Goal: Task Accomplishment & Management: Manage account settings

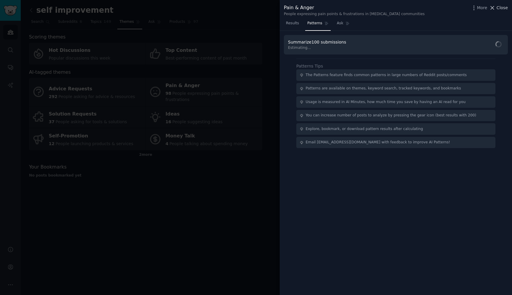
click at [504, 8] on span "Close" at bounding box center [501, 8] width 11 height 6
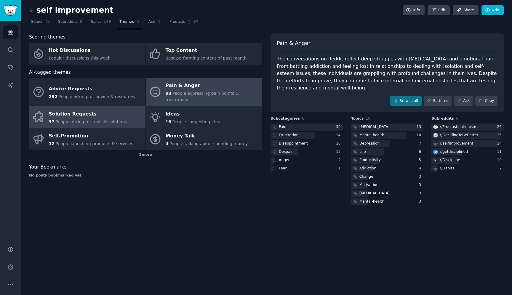
click at [95, 119] on span "People asking for tools & solutions" at bounding box center [90, 121] width 71 height 5
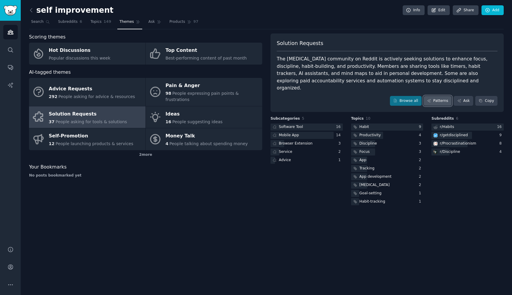
click at [443, 98] on link "Patterns" at bounding box center [438, 101] width 28 height 10
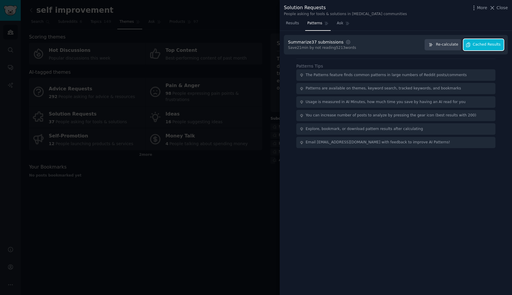
click at [472, 46] on button "Cached Results" at bounding box center [483, 45] width 40 height 12
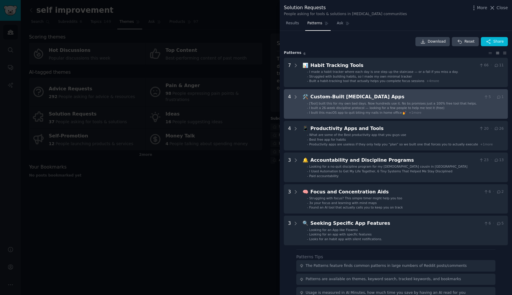
click at [386, 113] on span "I built this macOS app to quit biting my nails in home office 💅" at bounding box center [357, 113] width 97 height 4
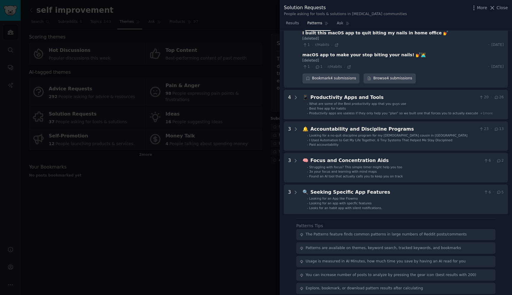
scroll to position [139, 0]
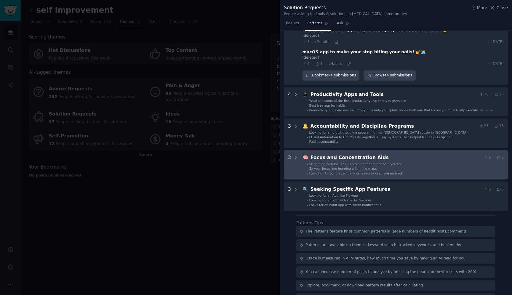
click at [374, 162] on span "Struggling with focus? This simple timer might help you too" at bounding box center [355, 164] width 93 height 4
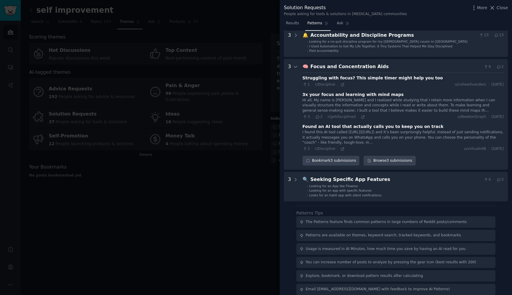
click at [319, 115] on icon at bounding box center [317, 117] width 5 height 4
click at [339, 115] on span "r/getdisciplined" at bounding box center [342, 117] width 28 height 4
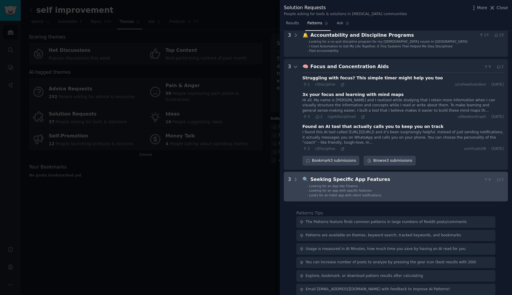
click at [384, 188] on li "- Looking for an app with specfic features" at bounding box center [405, 190] width 197 height 4
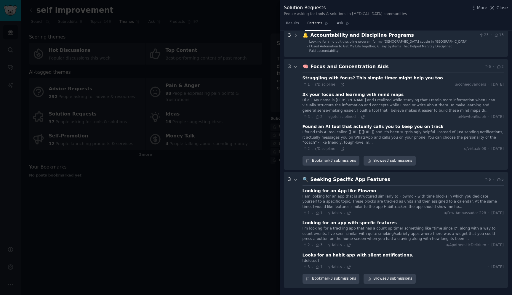
scroll to position [317, 0]
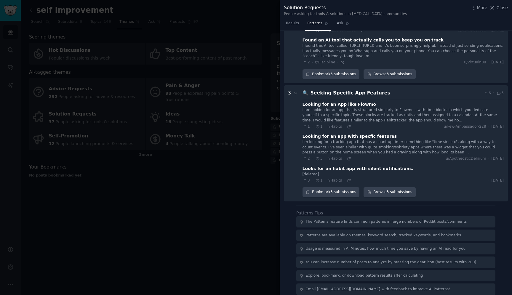
click at [350, 133] on div "Looking for an app with specfic features" at bounding box center [349, 136] width 94 height 6
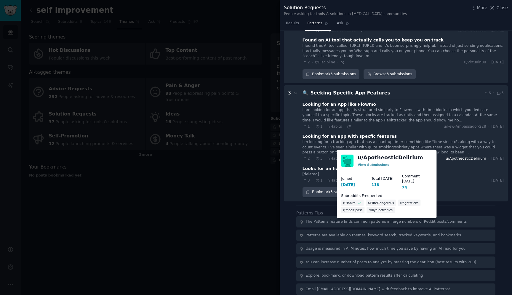
click at [461, 156] on span "u/ApotheosticDelirium" at bounding box center [465, 158] width 40 height 5
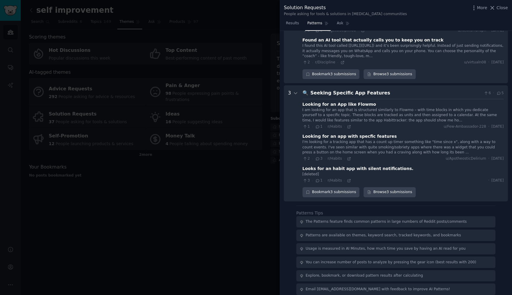
click at [342, 133] on div "Looking for an app with specfic features" at bounding box center [349, 136] width 94 height 6
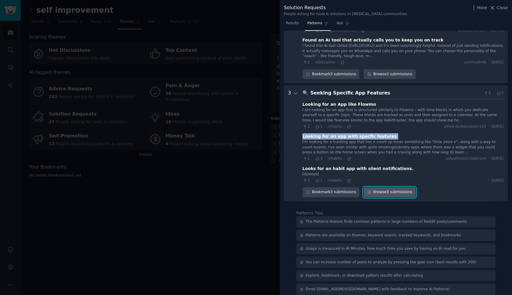
click at [388, 187] on link "Browse 3 submissions" at bounding box center [389, 192] width 52 height 10
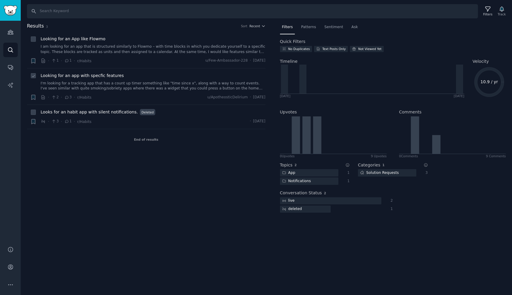
click at [113, 75] on span "Looking for an app with specfic features" at bounding box center [82, 76] width 83 height 6
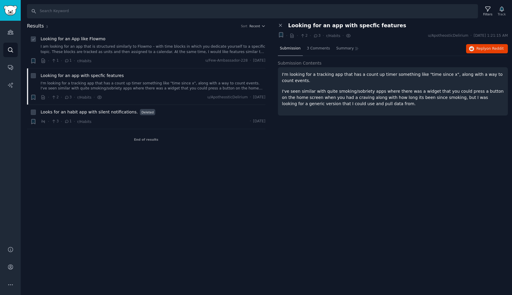
click at [91, 53] on link "I am looking for an app that is structured similarly to Flowmo – with time bloc…" at bounding box center [153, 49] width 225 height 10
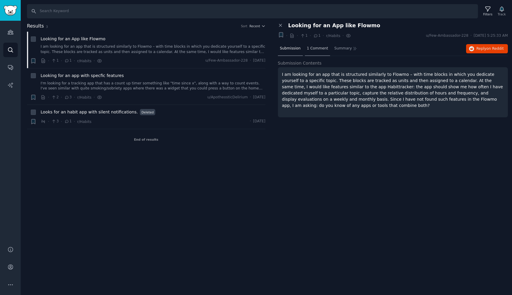
click at [312, 48] on span "1 Comment" at bounding box center [317, 48] width 21 height 5
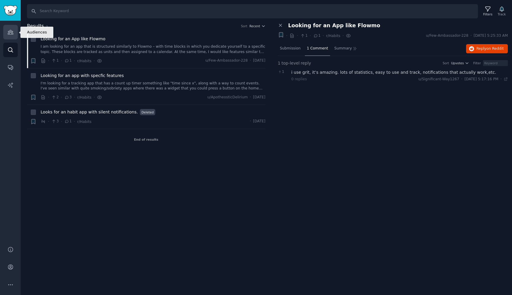
click at [12, 37] on link "Audiences" at bounding box center [10, 32] width 15 height 15
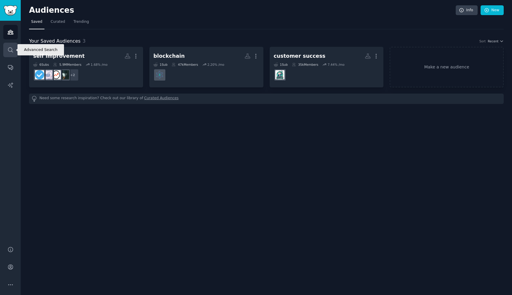
click at [10, 52] on icon "Sidebar" at bounding box center [10, 50] width 6 height 6
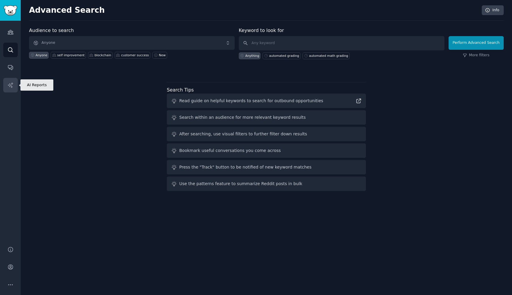
click at [12, 90] on link "AI Reports" at bounding box center [10, 85] width 15 height 15
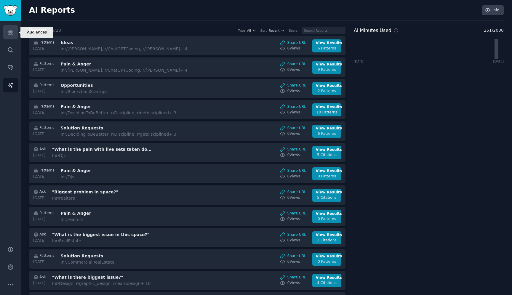
click at [10, 30] on icon "Sidebar" at bounding box center [10, 32] width 5 height 4
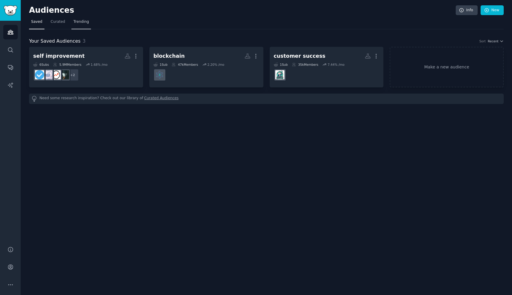
click at [78, 20] on span "Trending" at bounding box center [80, 21] width 15 height 5
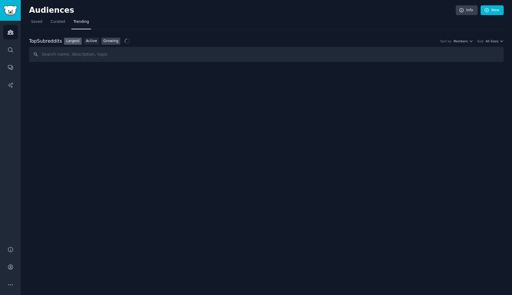
click at [108, 42] on link "Growing" at bounding box center [110, 41] width 19 height 7
click at [493, 41] on span "All Sizes" at bounding box center [491, 41] width 13 height 4
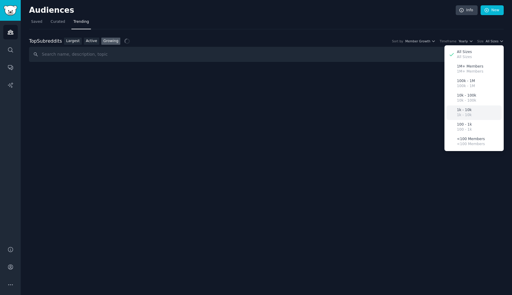
click at [472, 111] on div "1k - 10k 1k - 10k" at bounding box center [473, 112] width 55 height 15
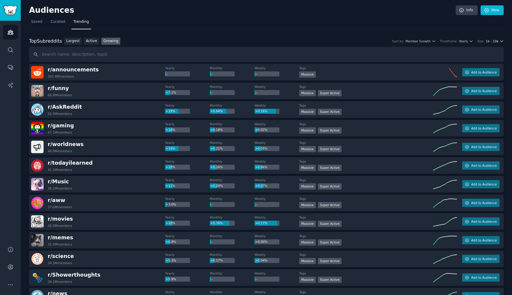
click at [489, 42] on span "1k - 10k" at bounding box center [492, 41] width 13 height 4
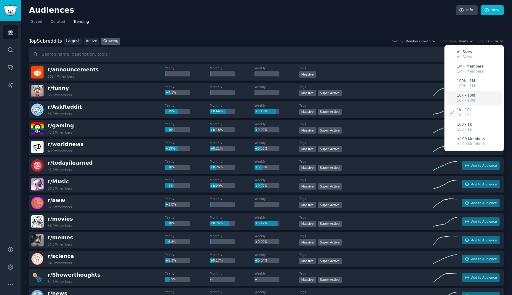
click at [466, 99] on p "10k - 100k" at bounding box center [466, 100] width 19 height 5
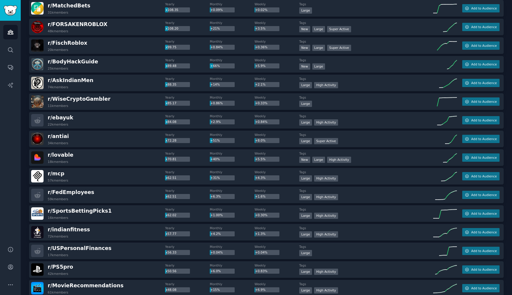
scroll to position [326, 0]
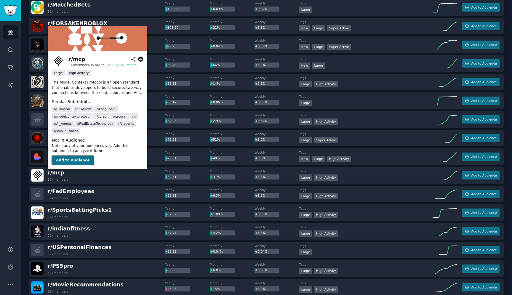
click at [64, 162] on button "Add to Audience" at bounding box center [73, 160] width 42 height 9
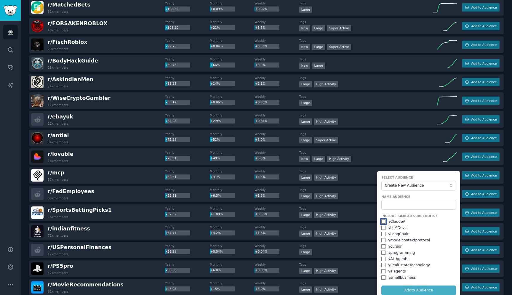
click at [384, 222] on input "checkbox" at bounding box center [383, 221] width 4 height 4
checkbox input "true"
click at [384, 229] on input "checkbox" at bounding box center [383, 228] width 4 height 4
checkbox input "true"
click at [384, 235] on input "checkbox" at bounding box center [383, 234] width 4 height 4
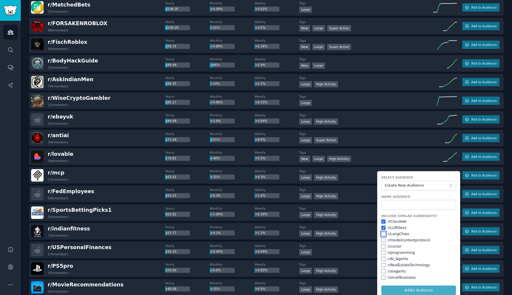
checkbox input "true"
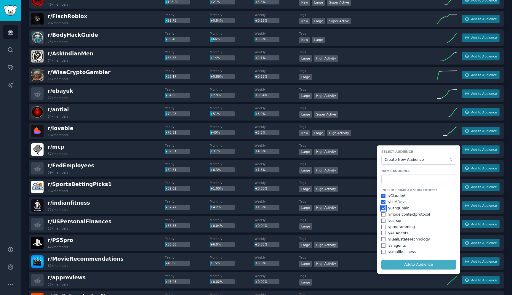
scroll to position [352, 0]
click at [383, 196] on input "checkbox" at bounding box center [383, 195] width 4 height 4
checkbox input "false"
click at [383, 214] on input "checkbox" at bounding box center [383, 214] width 4 height 4
checkbox input "true"
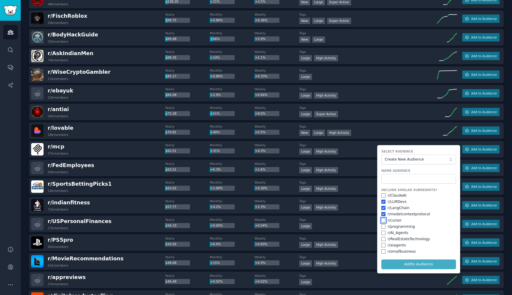
click at [383, 220] on input "checkbox" at bounding box center [383, 220] width 4 height 4
checkbox input "false"
click at [401, 264] on form "Select Audience Create New Audience Name Audience Include Similar Subreddits? r…" at bounding box center [418, 209] width 83 height 128
click at [393, 180] on input "text" at bounding box center [418, 179] width 75 height 10
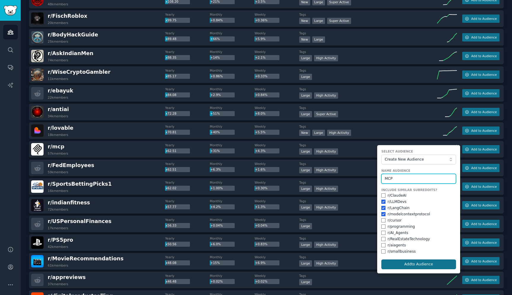
type input "MCP"
click at [426, 267] on button "Add to Audience" at bounding box center [418, 264] width 75 height 10
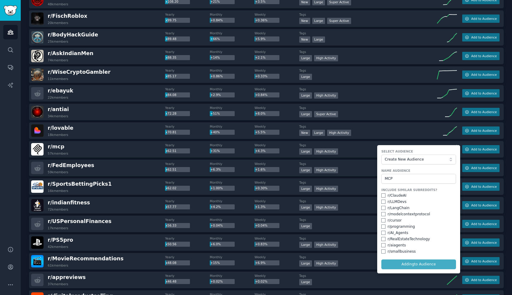
checkbox input "false"
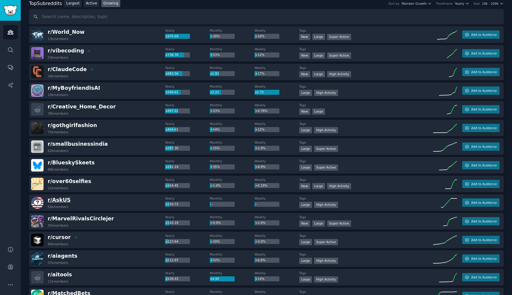
scroll to position [27, 0]
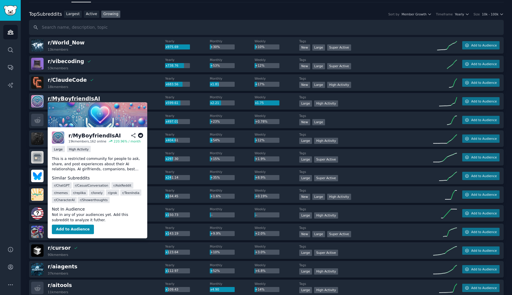
click at [61, 100] on span "r/ [PERSON_NAME]" at bounding box center [74, 99] width 52 height 6
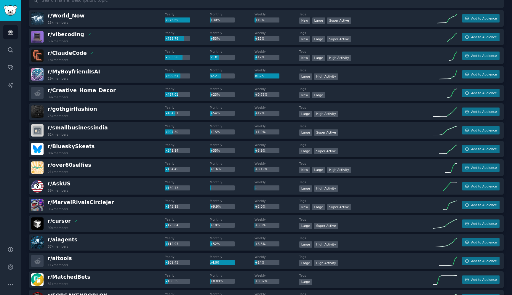
scroll to position [54, 0]
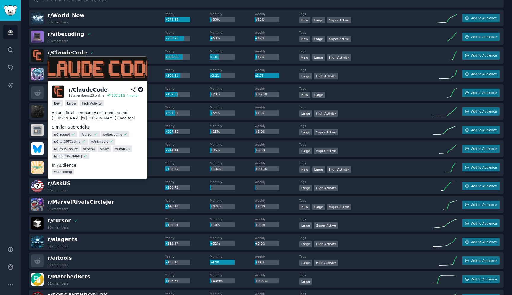
click at [76, 54] on span "r/ ClaudeCode" at bounding box center [67, 53] width 39 height 6
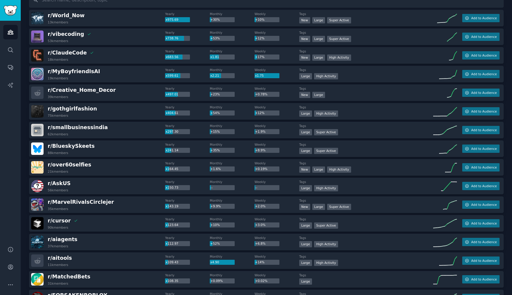
click at [480, 60] on div "r/ ClaudeCode 18k members Yearly x683.56 Monthly x1.81 Weekly +17% Tags Establi…" at bounding box center [266, 55] width 475 height 17
click at [480, 57] on span "Add to Audience" at bounding box center [483, 55] width 25 height 4
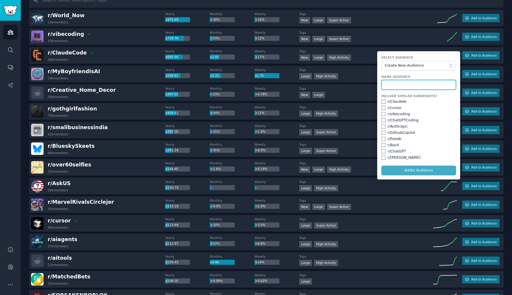
click at [407, 84] on input "text" at bounding box center [418, 85] width 75 height 10
type input "[PERSON_NAME]"
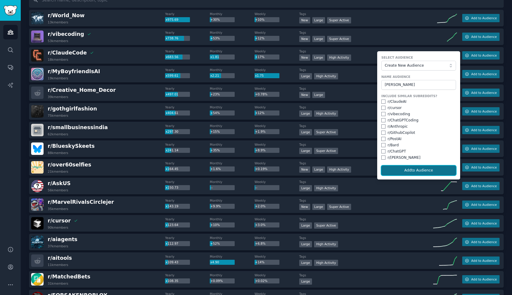
click at [414, 171] on button "Add to Audience" at bounding box center [418, 171] width 75 height 10
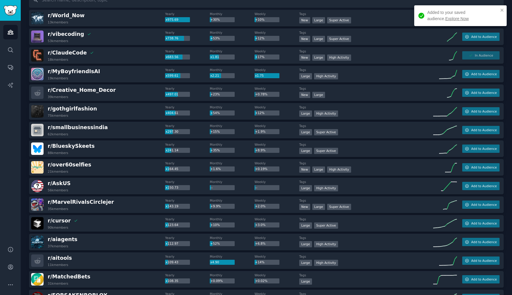
click at [448, 19] on link "Explore Now" at bounding box center [456, 18] width 23 height 5
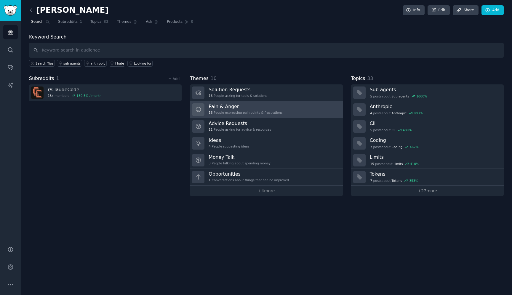
click at [221, 113] on div "16 People expressing pain points & frustrations" at bounding box center [246, 112] width 74 height 4
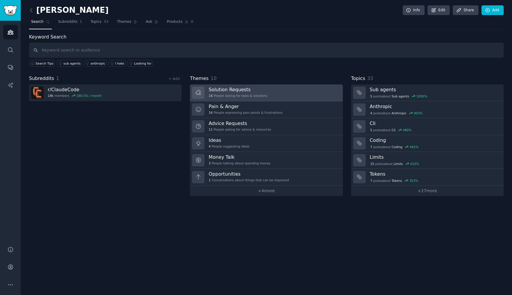
click at [235, 94] on div "16 People asking for tools & solutions" at bounding box center [238, 96] width 59 height 4
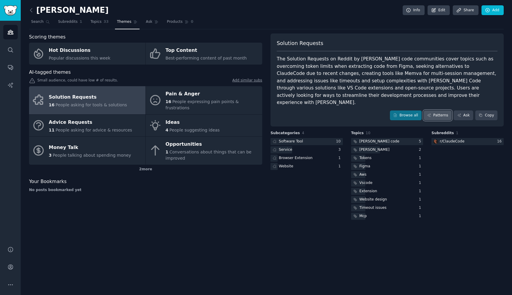
click at [434, 110] on link "Patterns" at bounding box center [438, 115] width 28 height 10
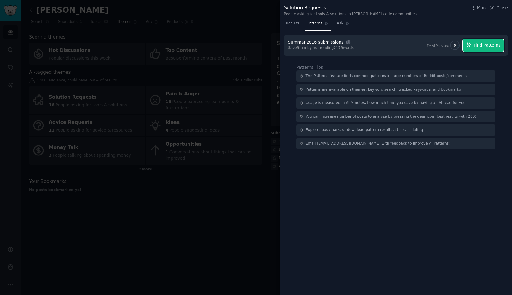
click at [480, 47] on span "Find Patterns" at bounding box center [487, 45] width 27 height 6
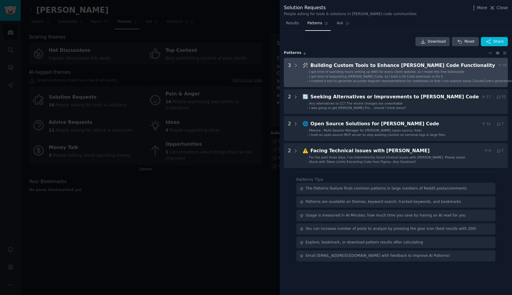
click at [354, 77] on span "I got tired of babysitting [PERSON_NAME] Code, so I built a VS Code extension t…" at bounding box center [376, 77] width 134 height 4
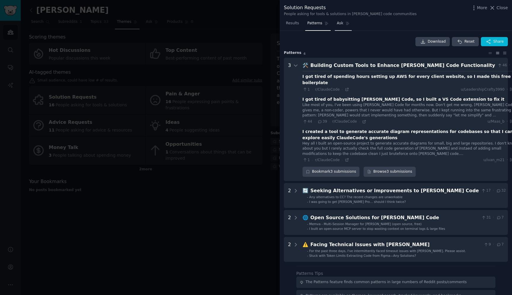
click at [344, 25] on link "Ask" at bounding box center [343, 25] width 17 height 12
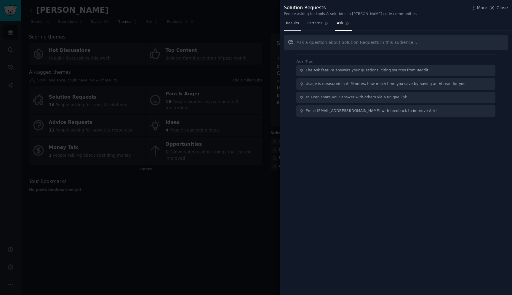
click at [288, 20] on link "Results" at bounding box center [292, 25] width 17 height 12
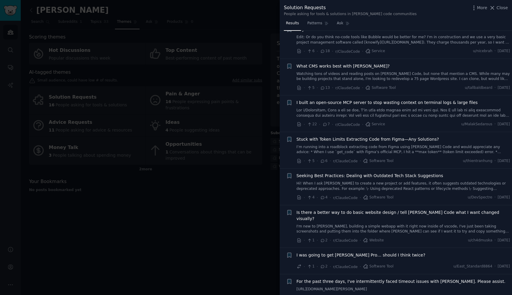
scroll to position [79, 0]
click at [372, 102] on span "I built an open-source MCP server to stop wasting context on terminal logs & la…" at bounding box center [386, 102] width 181 height 6
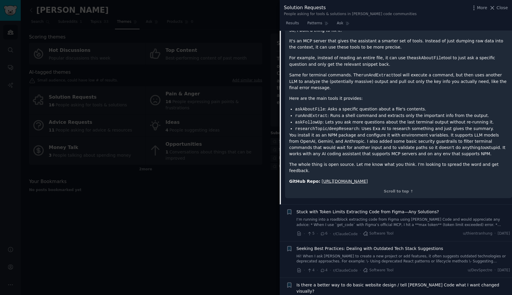
scroll to position [267, 0]
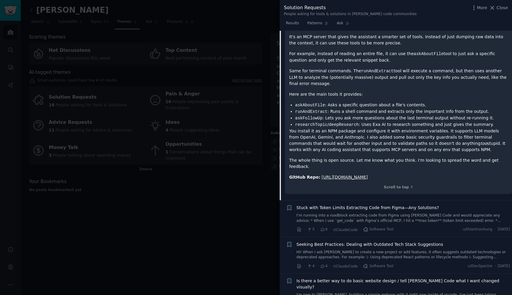
click at [220, 185] on div at bounding box center [256, 147] width 512 height 295
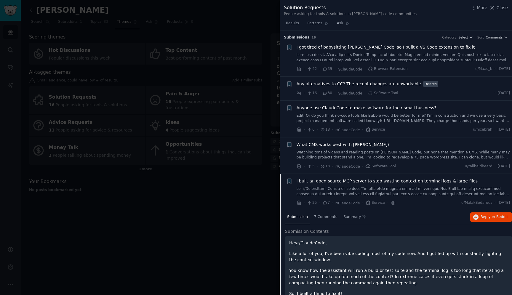
click at [218, 182] on div at bounding box center [256, 147] width 512 height 295
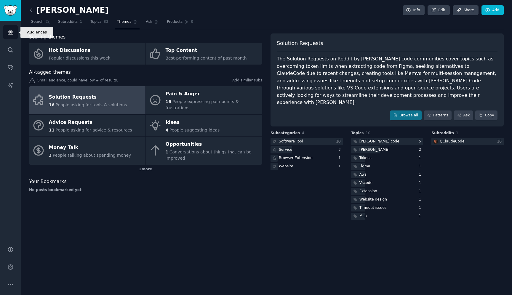
click at [5, 35] on link "Audiences" at bounding box center [10, 32] width 15 height 15
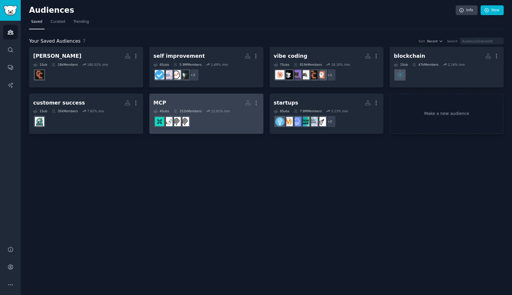
click at [157, 101] on div "MCP" at bounding box center [159, 102] width 13 height 7
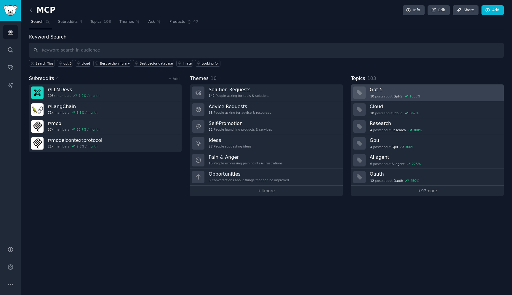
click at [392, 94] on div "10 post s about Gpt-5 1000 %" at bounding box center [395, 96] width 51 height 5
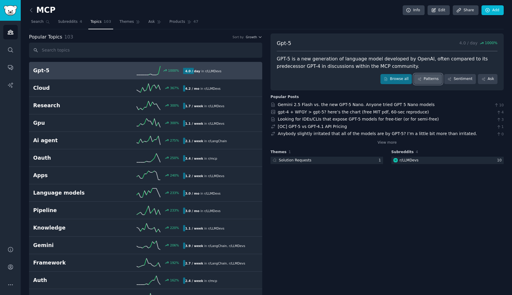
click at [425, 79] on link "Patterns" at bounding box center [428, 79] width 28 height 10
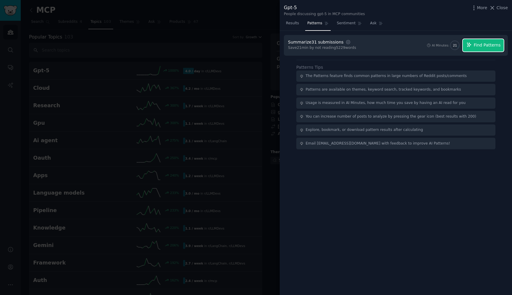
click at [476, 46] on span "Find Patterns" at bounding box center [487, 45] width 27 height 6
